Goal: Information Seeking & Learning: Learn about a topic

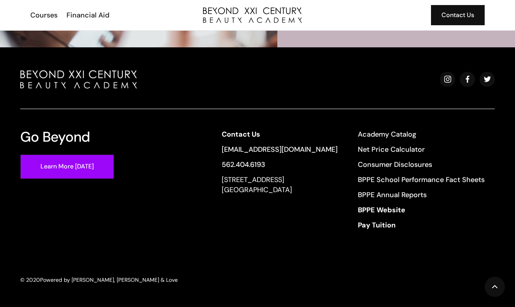
scroll to position [2131, 0]
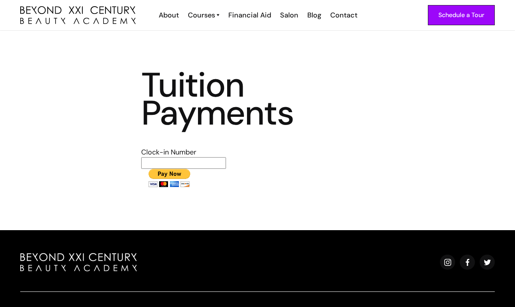
scroll to position [20, 0]
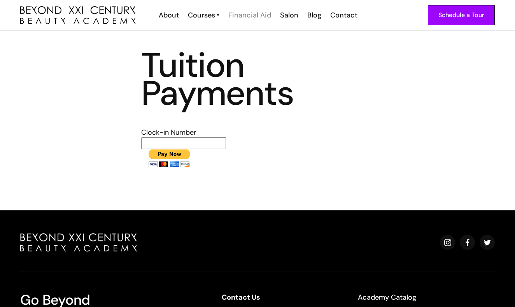
click at [257, 14] on div "Financial Aid" at bounding box center [249, 15] width 43 height 10
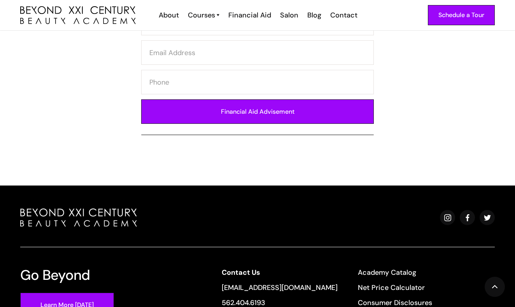
scroll to position [524, 0]
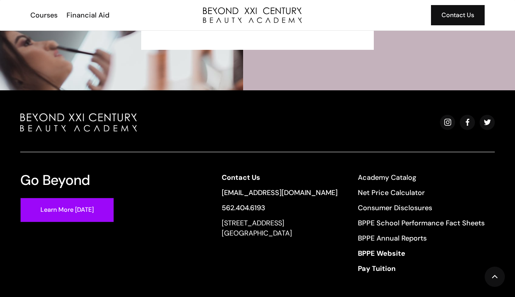
scroll to position [1515, 0]
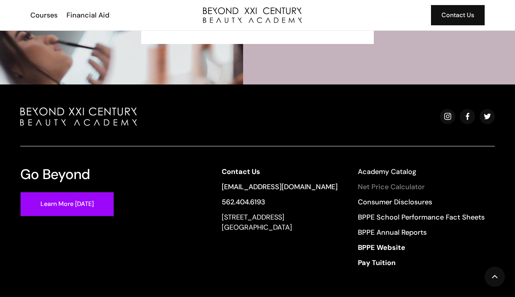
click at [369, 188] on link "Net Price Calculator" at bounding box center [421, 186] width 127 height 10
